Goal: Transaction & Acquisition: Purchase product/service

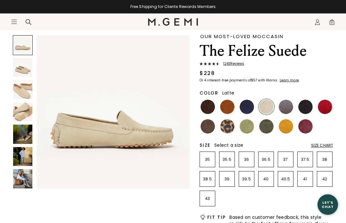
scroll to position [38, 0]
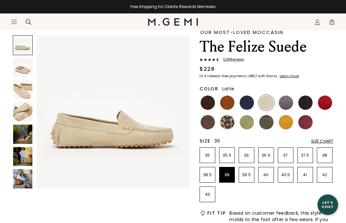
click at [226, 177] on p "39" at bounding box center [227, 175] width 15 height 5
click at [247, 101] on img at bounding box center [247, 103] width 14 height 14
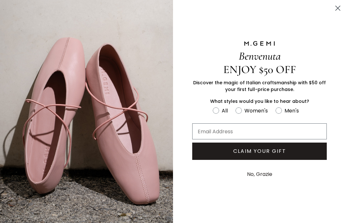
click at [240, 114] on circle "FULLSCREEN Form" at bounding box center [239, 110] width 6 height 6
click at [213, 107] on input "Women's" at bounding box center [213, 106] width 0 height 0
radio input "true"
click at [237, 140] on input "Email Address" at bounding box center [259, 132] width 135 height 16
type input "[PERSON_NAME][EMAIL_ADDRESS][PERSON_NAME][DOMAIN_NAME]"
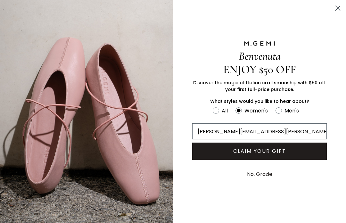
click at [244, 160] on button "CLAIM YOUR GIFT" at bounding box center [259, 151] width 135 height 17
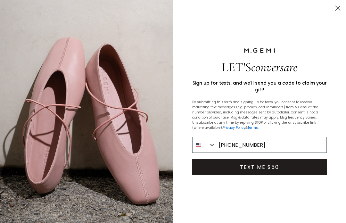
type input "[PHONE_NUMBER]"
click at [266, 173] on button "TEXT ME $50" at bounding box center [259, 167] width 135 height 16
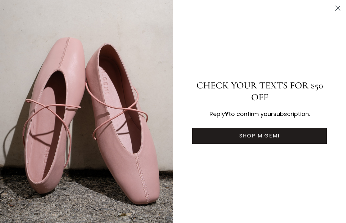
click at [336, 11] on circle "Close dialog" at bounding box center [338, 8] width 11 height 11
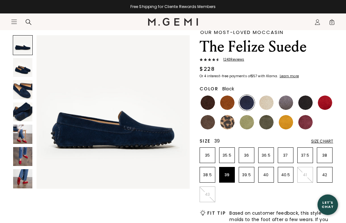
click at [307, 104] on img at bounding box center [306, 103] width 14 height 14
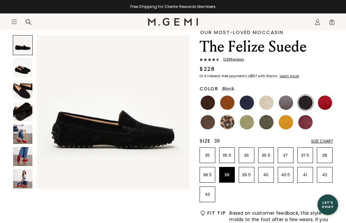
click at [25, 76] on img at bounding box center [22, 67] width 19 height 19
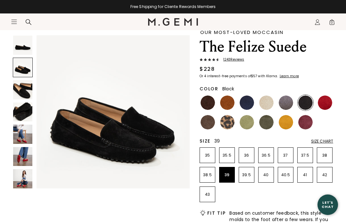
click at [22, 94] on img at bounding box center [22, 89] width 19 height 19
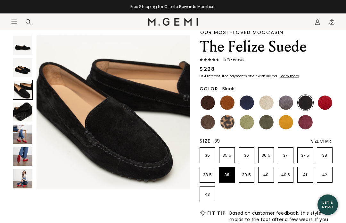
click at [21, 119] on img at bounding box center [22, 112] width 19 height 19
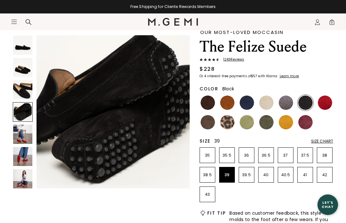
click at [21, 140] on img at bounding box center [22, 134] width 19 height 19
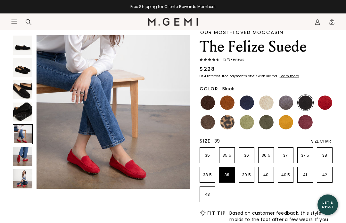
click at [21, 159] on img at bounding box center [22, 156] width 19 height 19
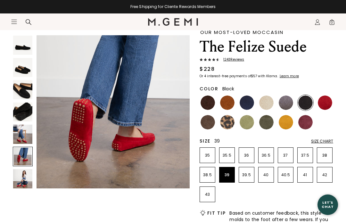
click at [18, 181] on img at bounding box center [22, 178] width 19 height 19
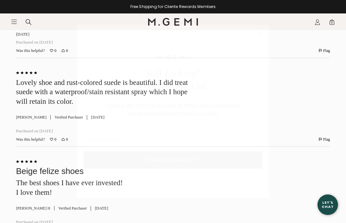
scroll to position [1909, 0]
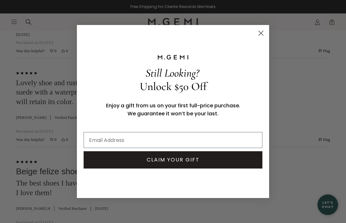
click at [259, 38] on circle "Close dialog" at bounding box center [261, 33] width 11 height 11
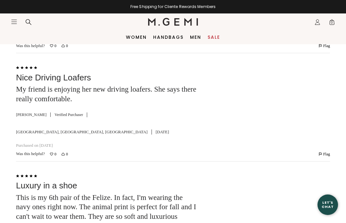
scroll to position [1464, 0]
